Goal: Navigation & Orientation: Go to known website

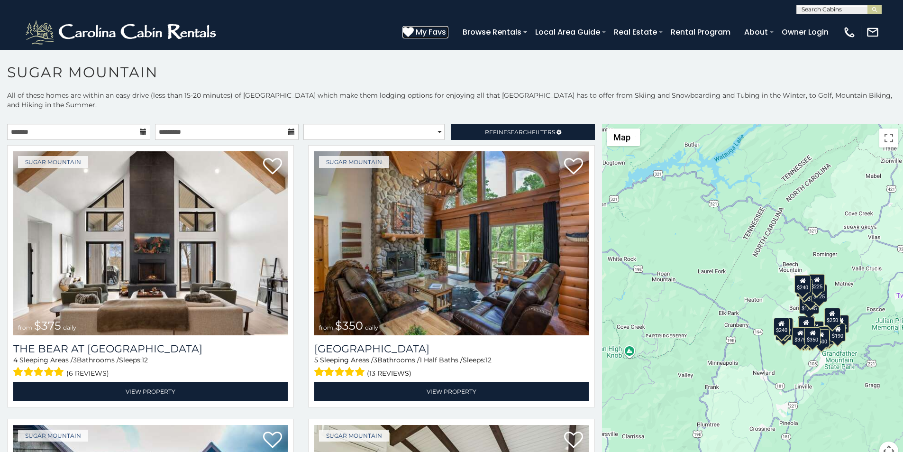
click at [414, 28] on icon at bounding box center [408, 31] width 11 height 11
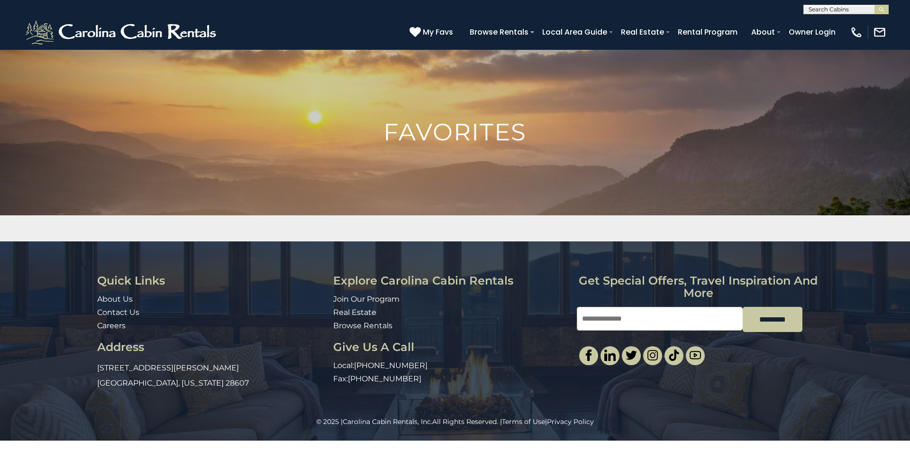
click at [910, 262] on div "Quick Links About Us Contact Us Careers Address 491 George Wilson Road Boone, N…" at bounding box center [455, 328] width 910 height 175
click at [910, 155] on img at bounding box center [455, 227] width 910 height 357
click at [910, 177] on img at bounding box center [455, 227] width 910 height 357
click at [910, 214] on img at bounding box center [455, 227] width 910 height 357
click at [910, 273] on div "Quick Links About Us Contact Us Careers Address 491 George Wilson Road Boone, N…" at bounding box center [455, 328] width 910 height 175
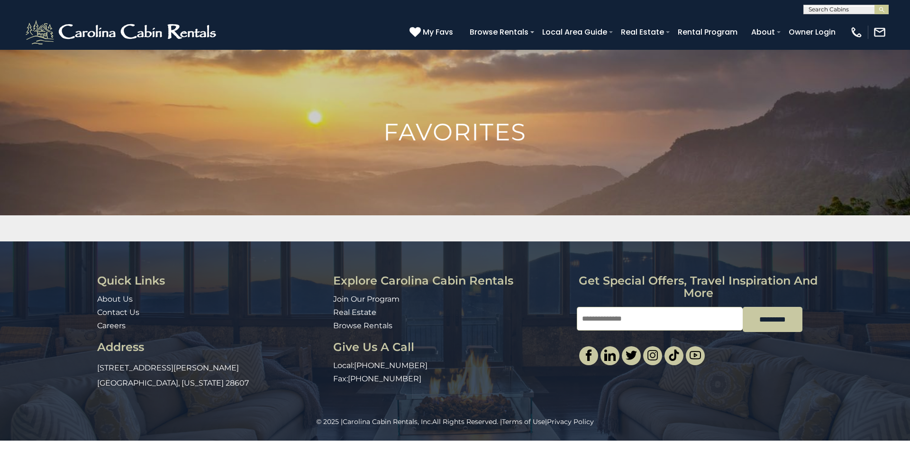
click at [910, 340] on div "Quick Links About Us Contact Us Careers Address 491 George Wilson Road Boone, N…" at bounding box center [455, 328] width 910 height 175
click at [614, 346] on link at bounding box center [610, 355] width 19 height 19
